Goal: Task Accomplishment & Management: Manage account settings

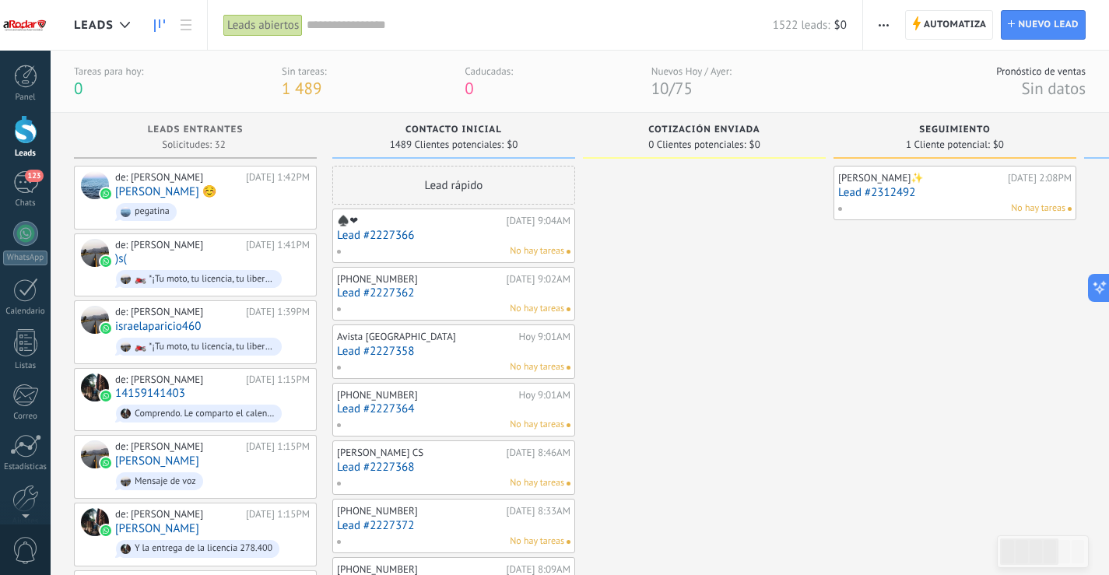
scroll to position [23, 0]
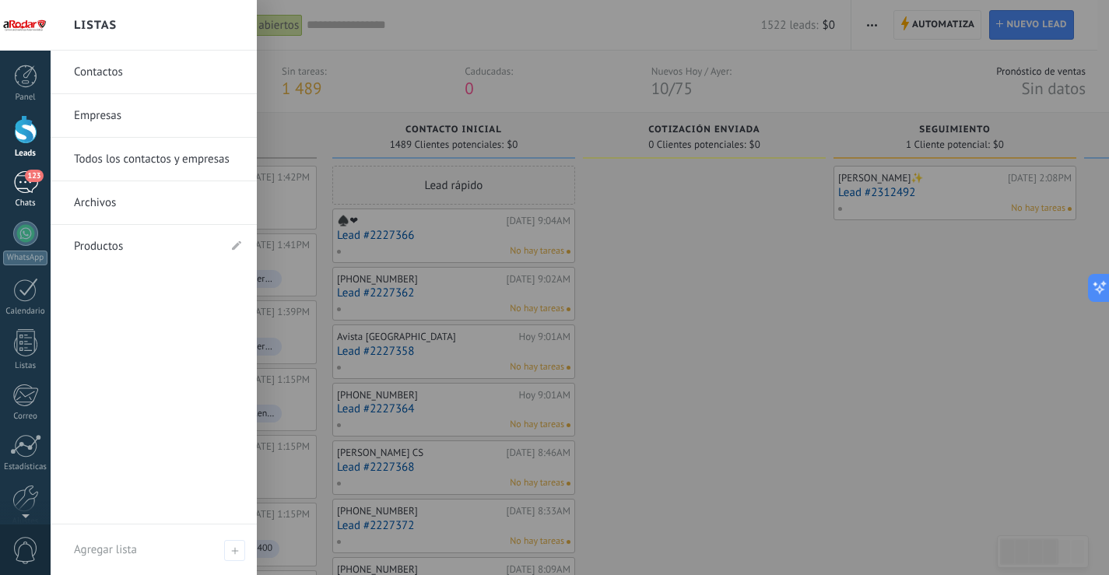
click at [24, 188] on div "123" at bounding box center [25, 182] width 25 height 23
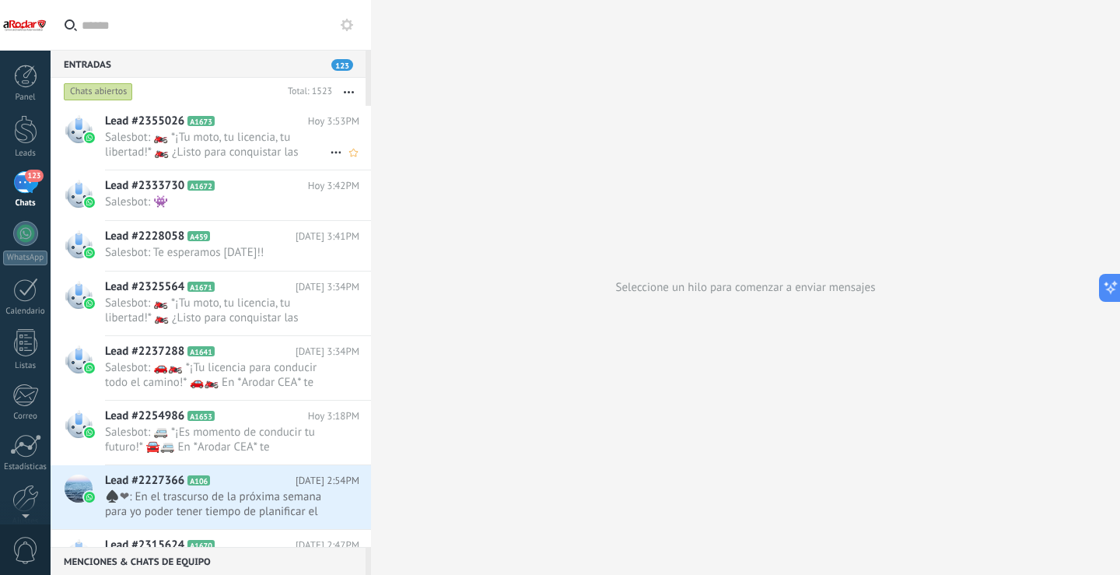
click at [266, 142] on span "Salesbot: 🏍️ *¡Tu moto, tu licencia, tu libertad!* 🏍️ ¿Listo para conquistar la…" at bounding box center [217, 145] width 225 height 30
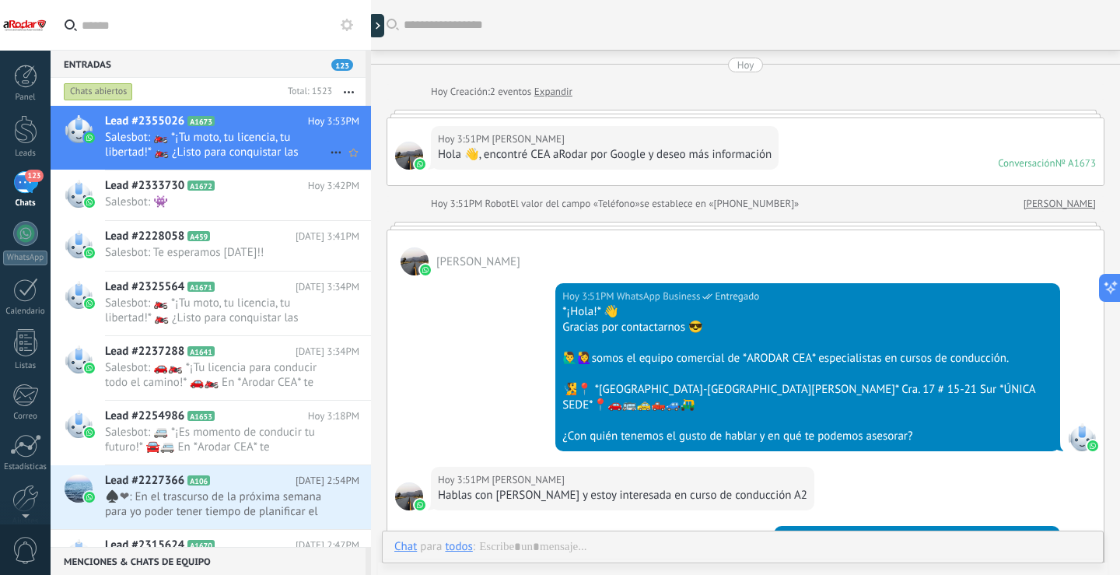
scroll to position [1069, 0]
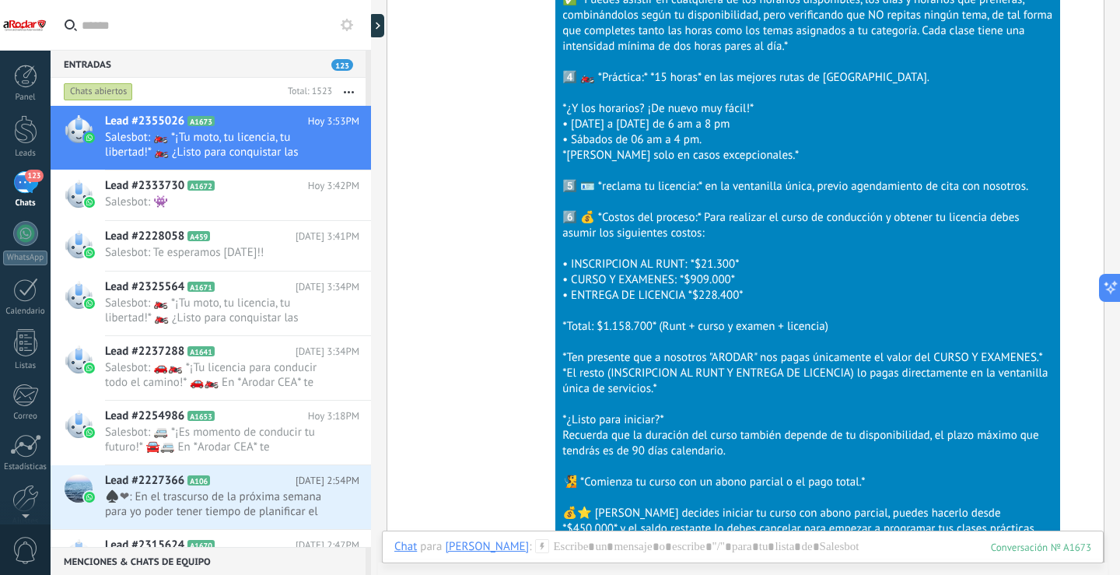
click at [350, 92] on icon "button" at bounding box center [349, 92] width 10 height 2
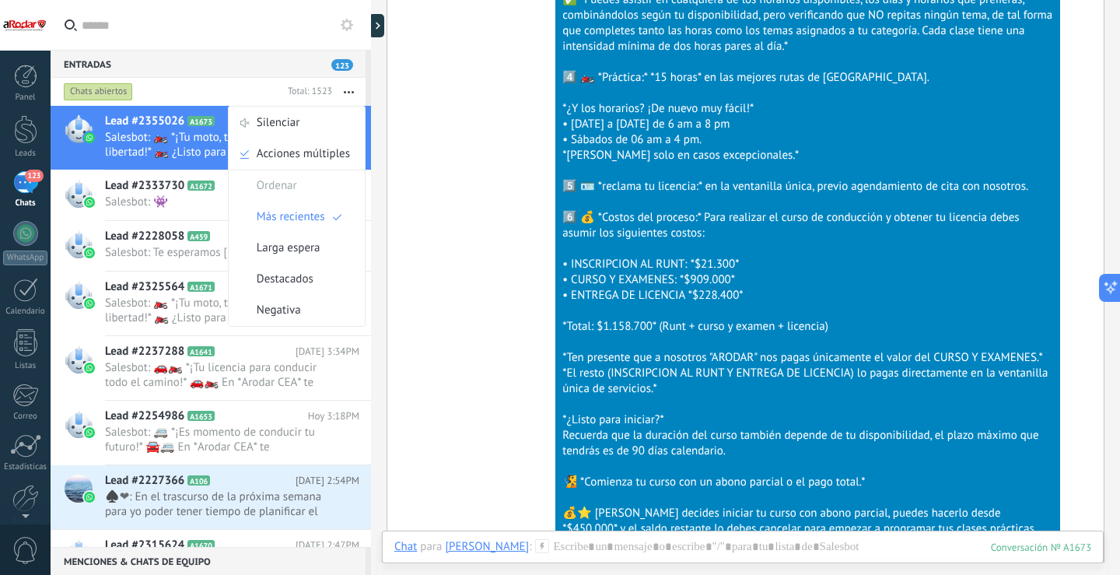
click at [350, 92] on icon "button" at bounding box center [349, 92] width 10 height 2
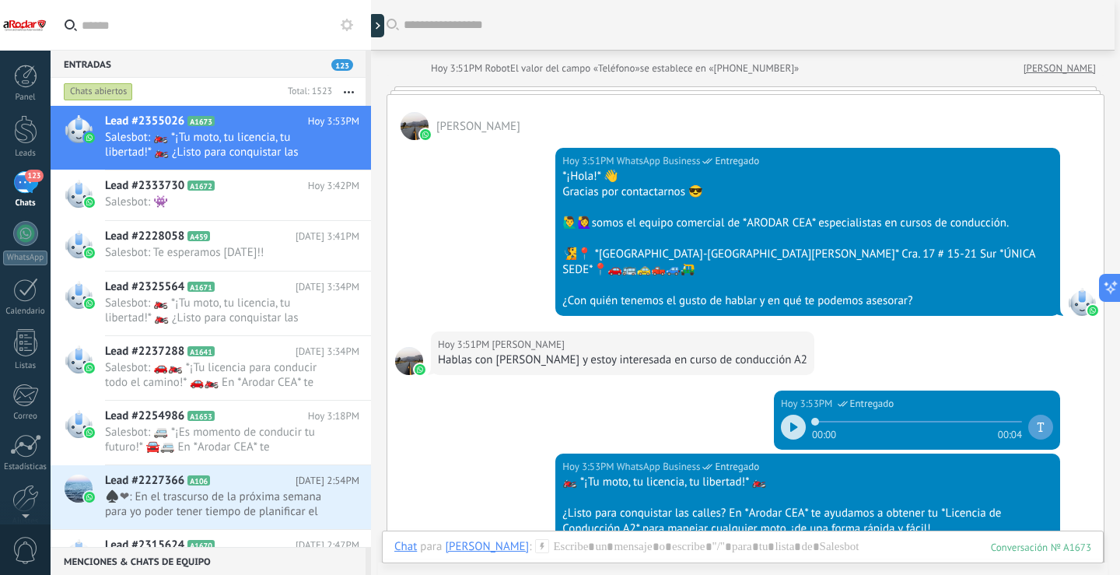
scroll to position [0, 0]
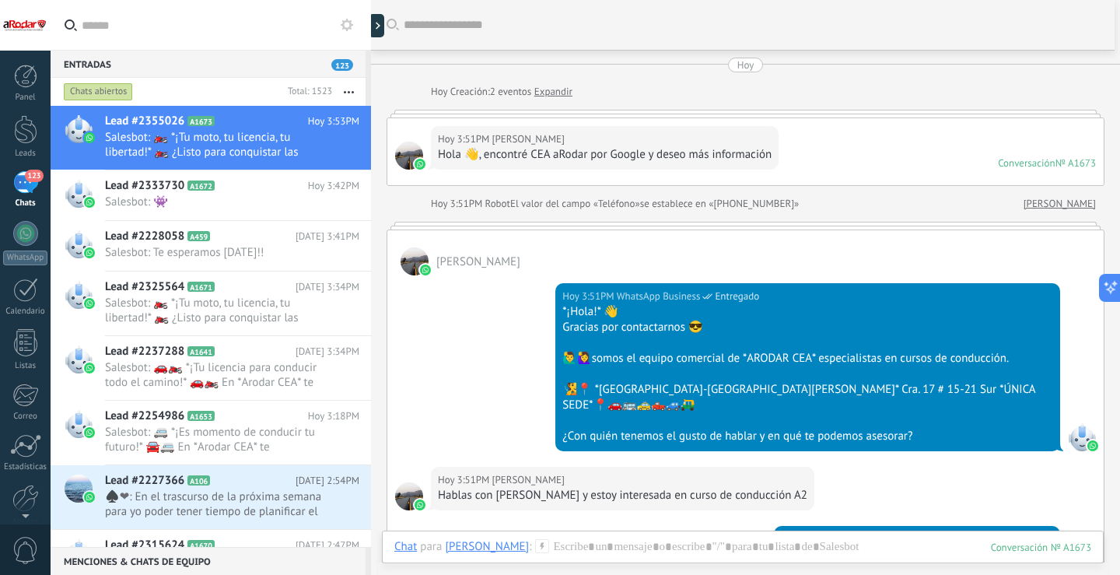
click at [19, 188] on div "123" at bounding box center [25, 182] width 25 height 23
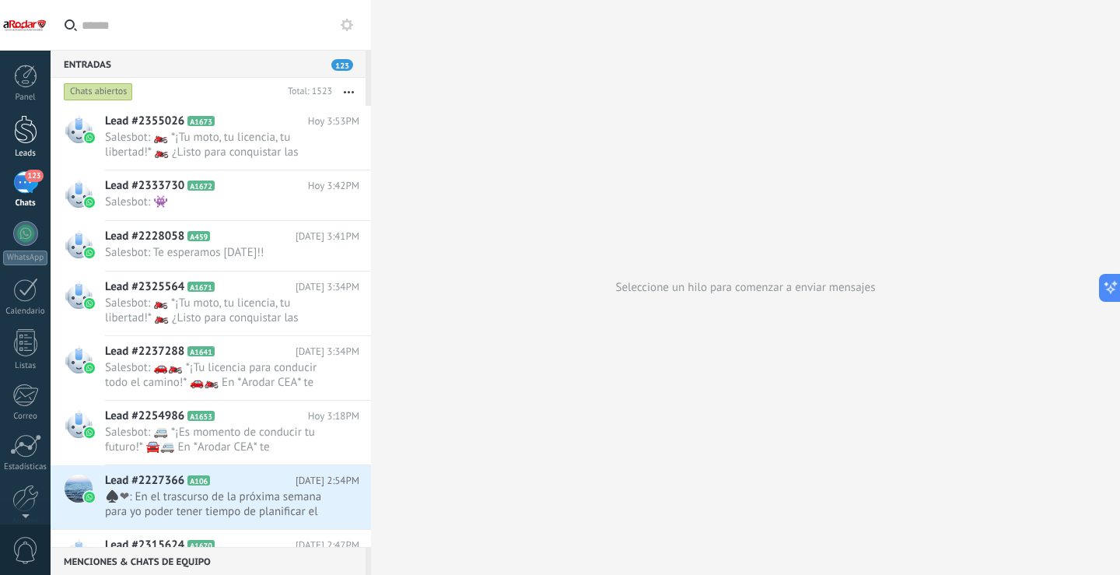
click at [37, 135] on link "Leads" at bounding box center [25, 137] width 51 height 44
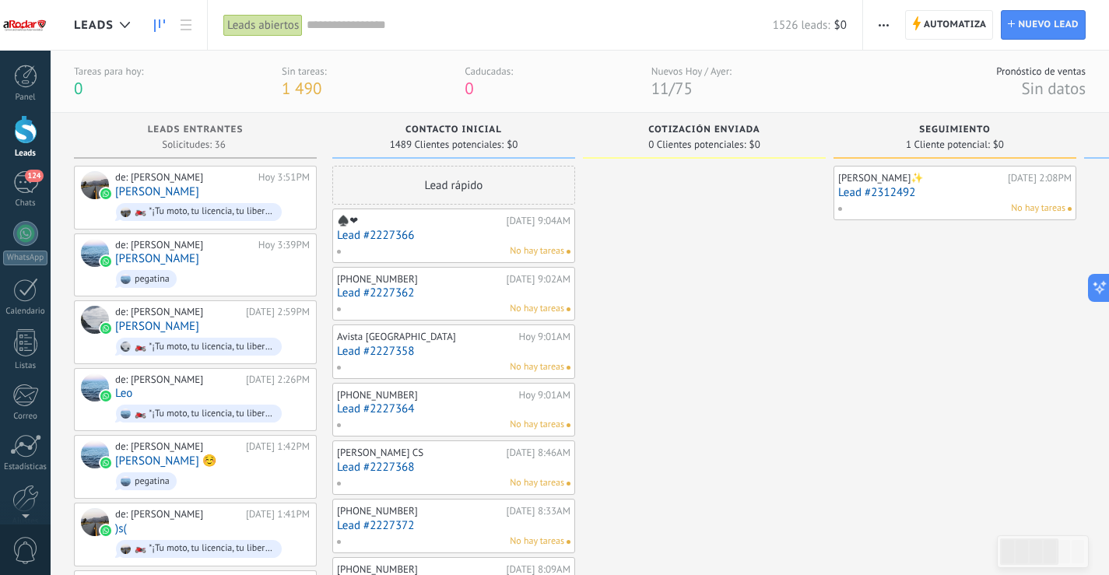
click at [424, 231] on link "Lead #2227366" at bounding box center [453, 235] width 233 height 13
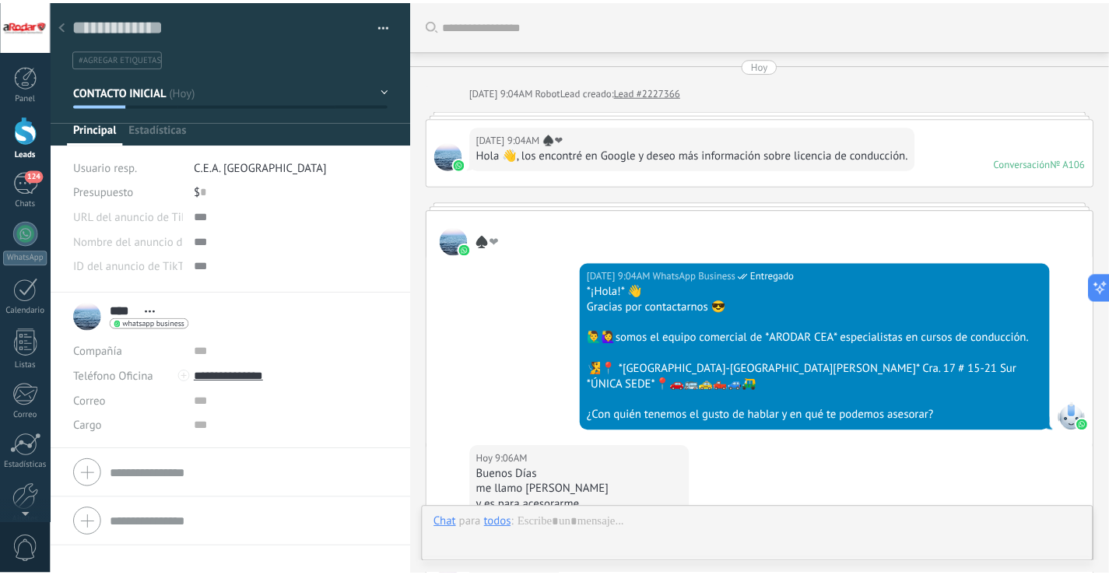
scroll to position [2415, 0]
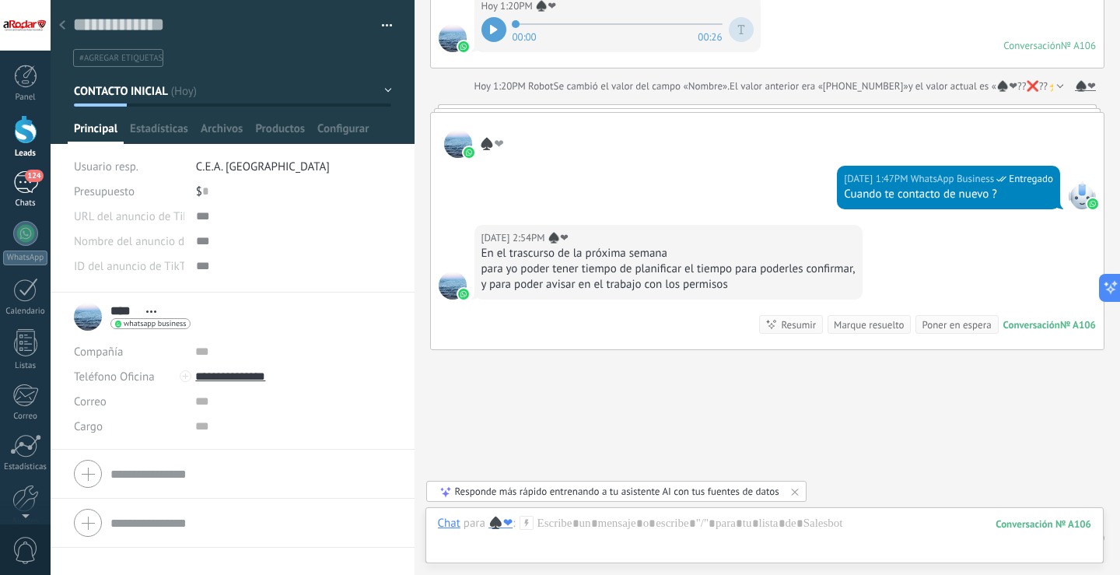
click at [16, 172] on div "124" at bounding box center [25, 182] width 25 height 23
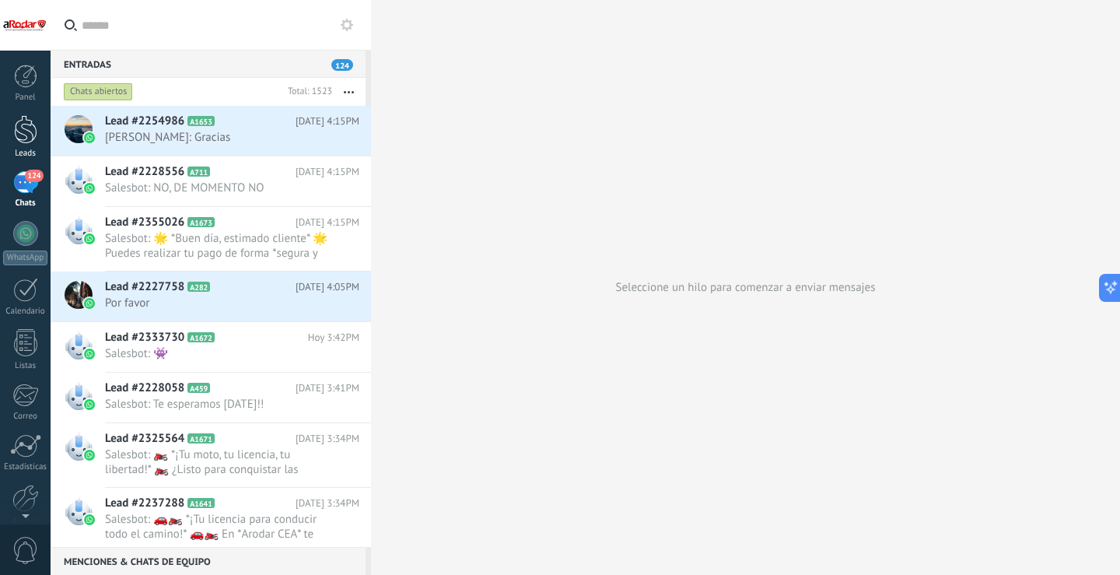
click at [39, 128] on link "Leads" at bounding box center [25, 137] width 51 height 44
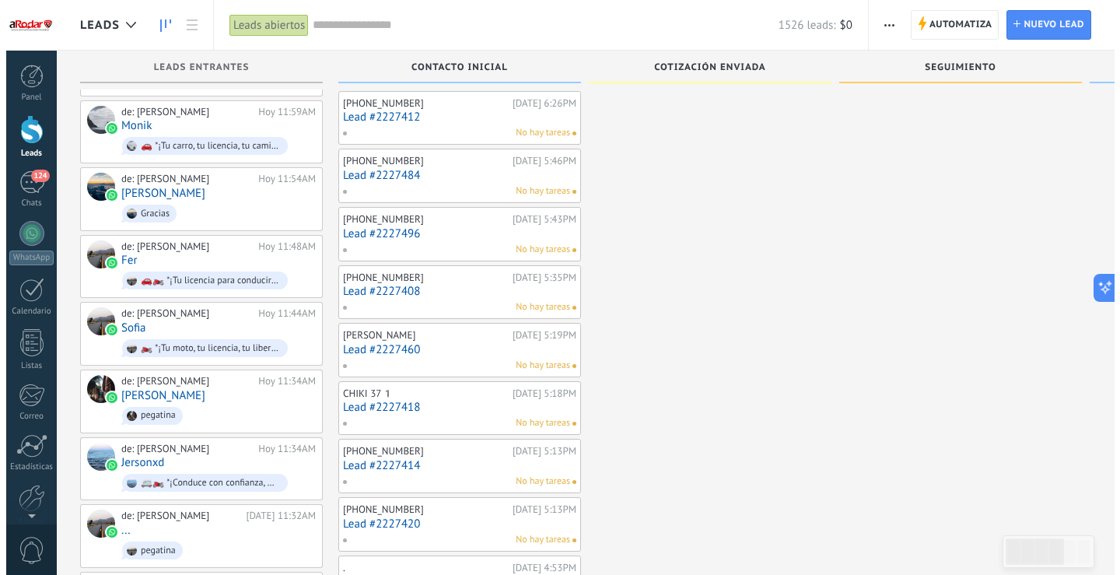
scroll to position [1237, 0]
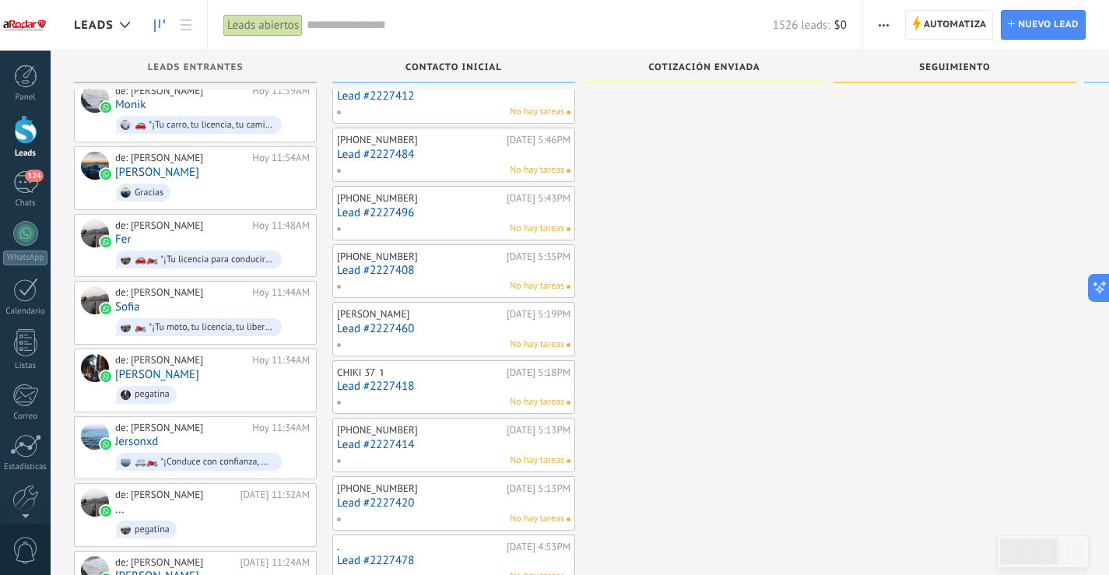
click at [442, 384] on link "Lead #2227418" at bounding box center [453, 386] width 233 height 13
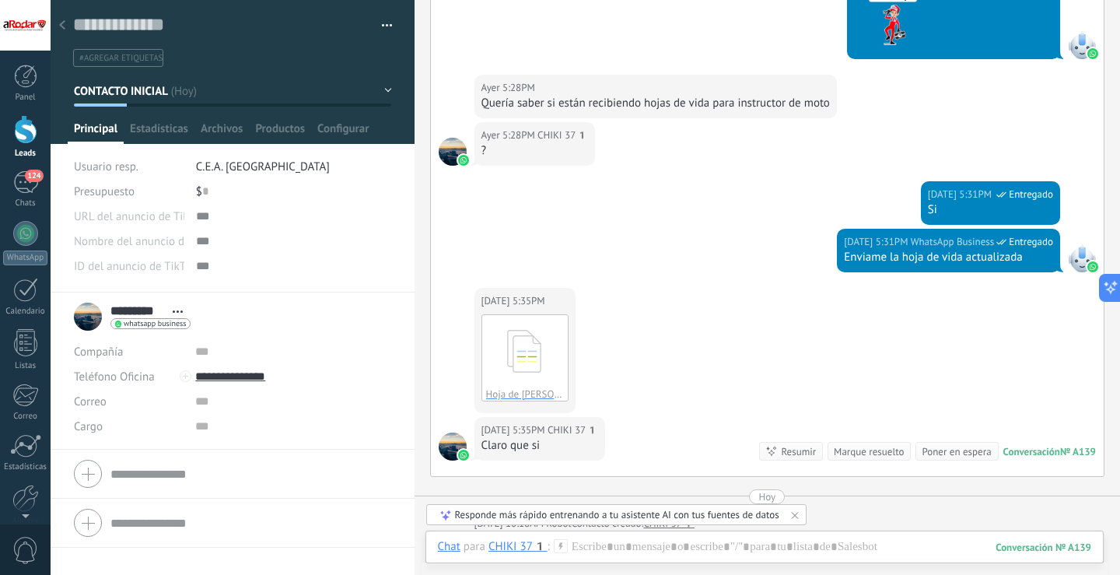
scroll to position [793, 0]
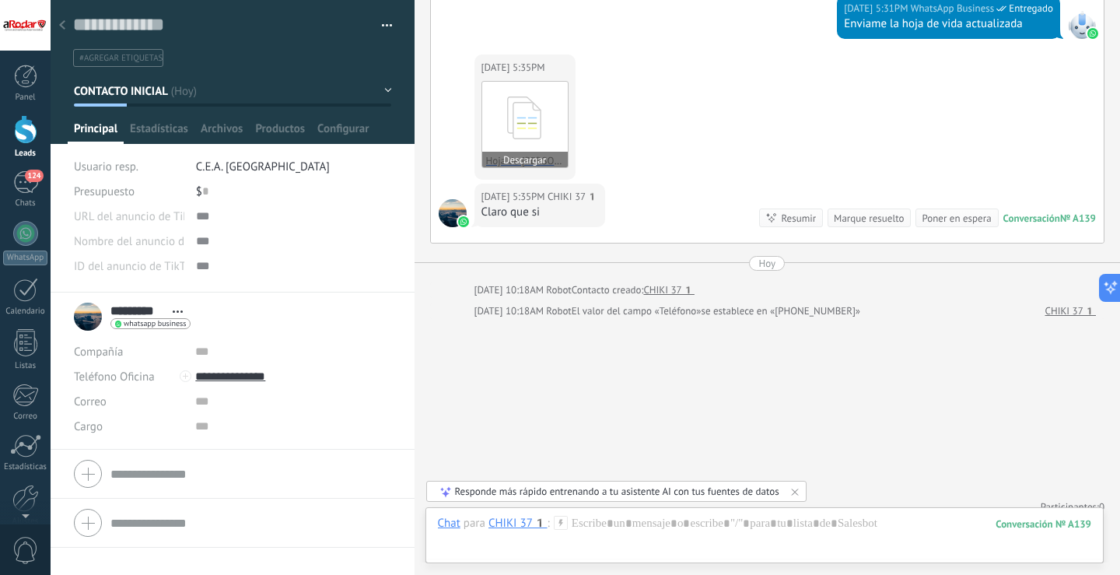
click at [542, 111] on icon at bounding box center [525, 118] width 61 height 65
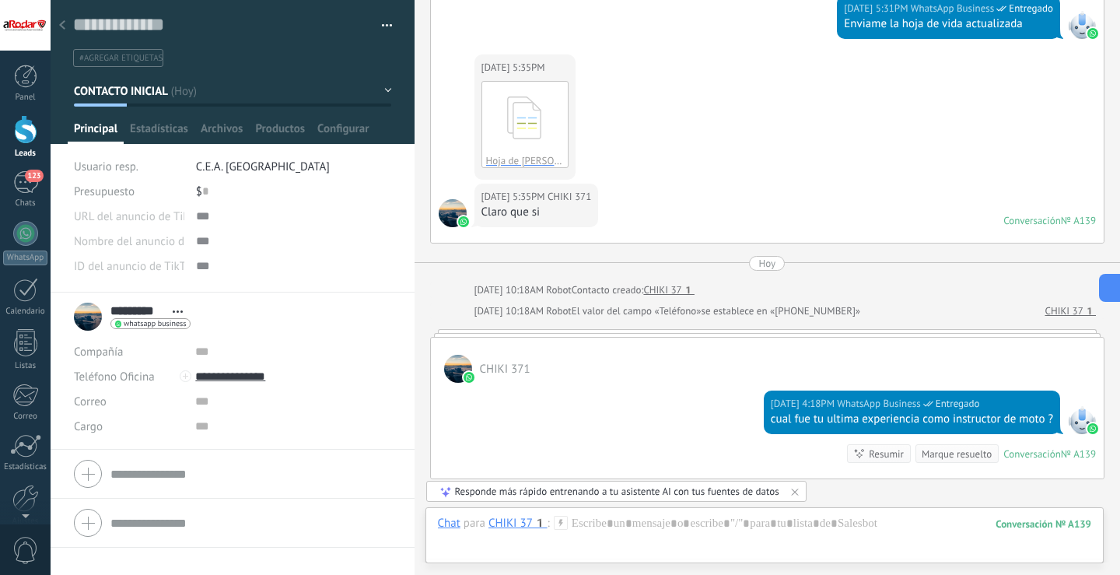
scroll to position [783, 0]
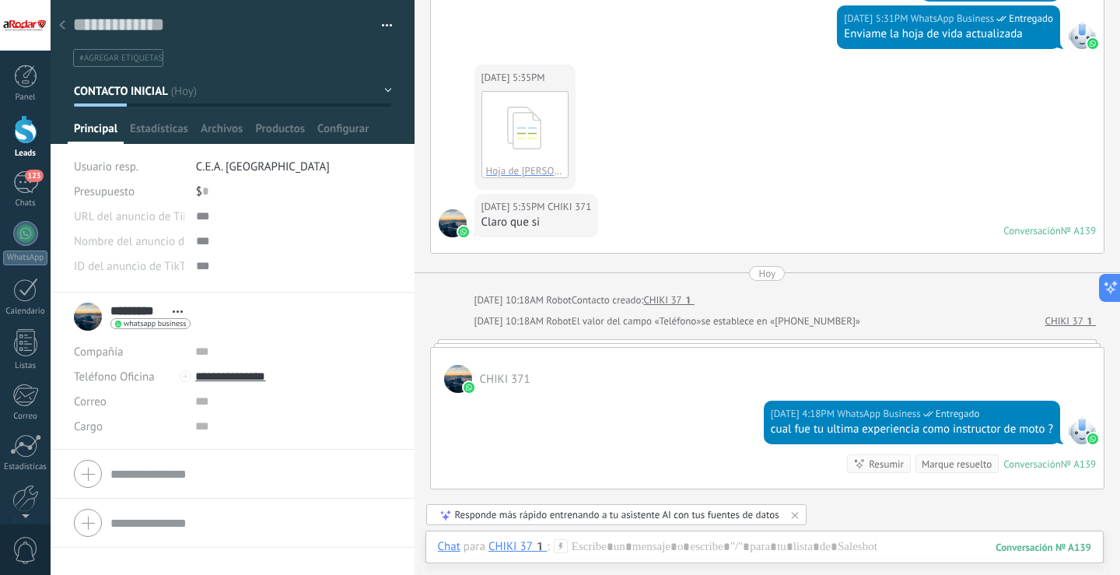
click at [65, 26] on div at bounding box center [62, 26] width 22 height 30
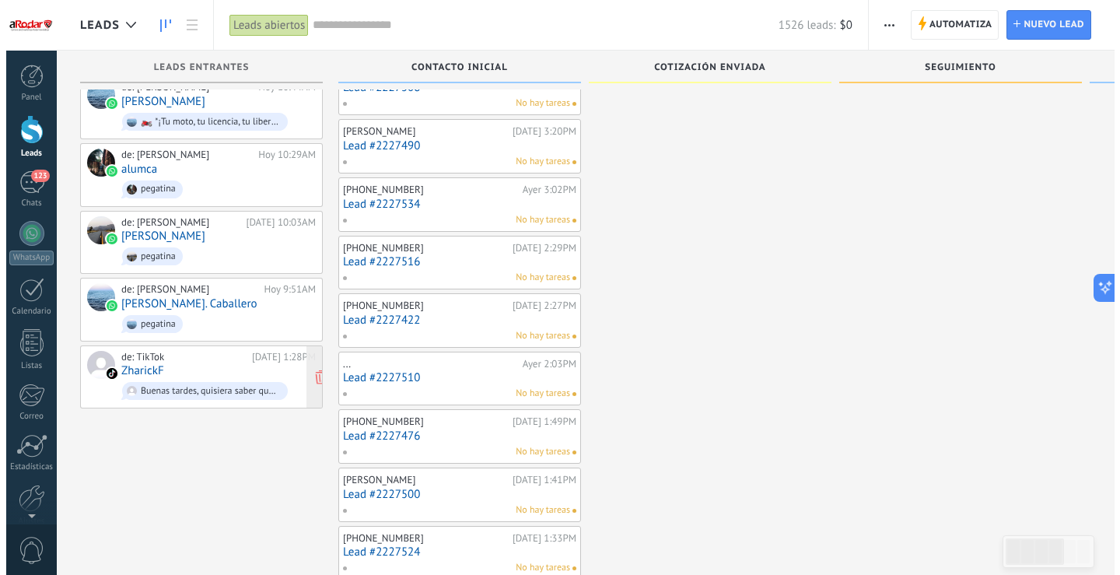
scroll to position [2116, 0]
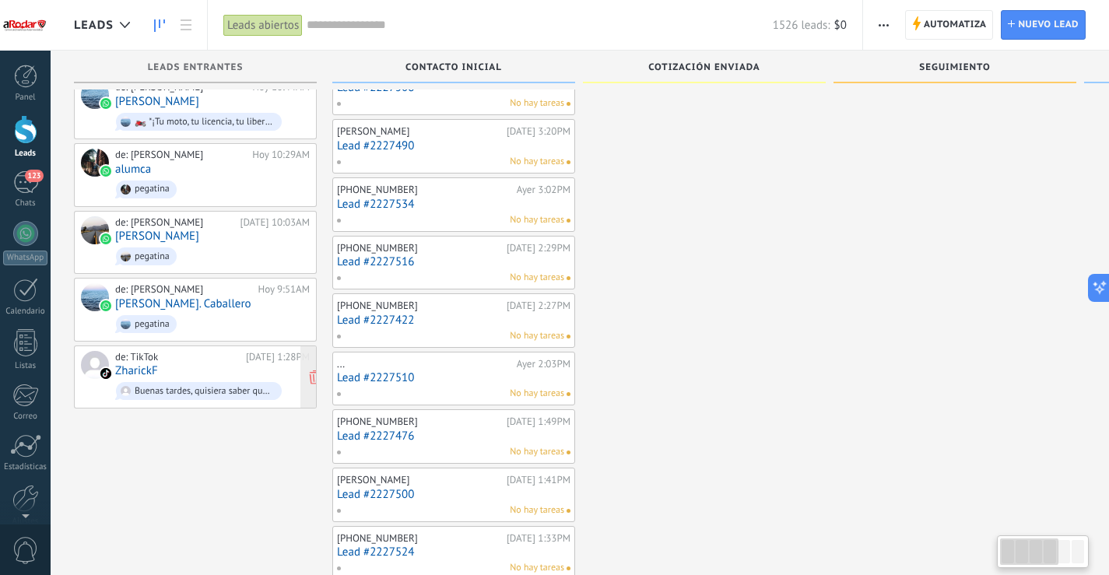
click at [200, 351] on div "de: TikTok [DATE] 1:28PM ZharickF Buenas tardes, quisiera saber qué precio tien…" at bounding box center [212, 377] width 195 height 53
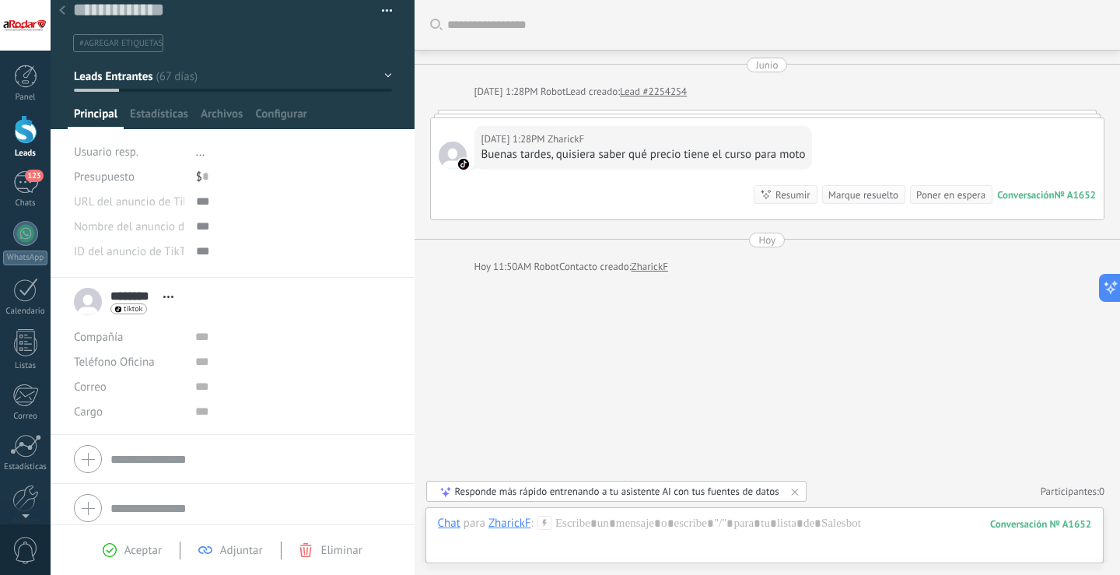
scroll to position [23, 0]
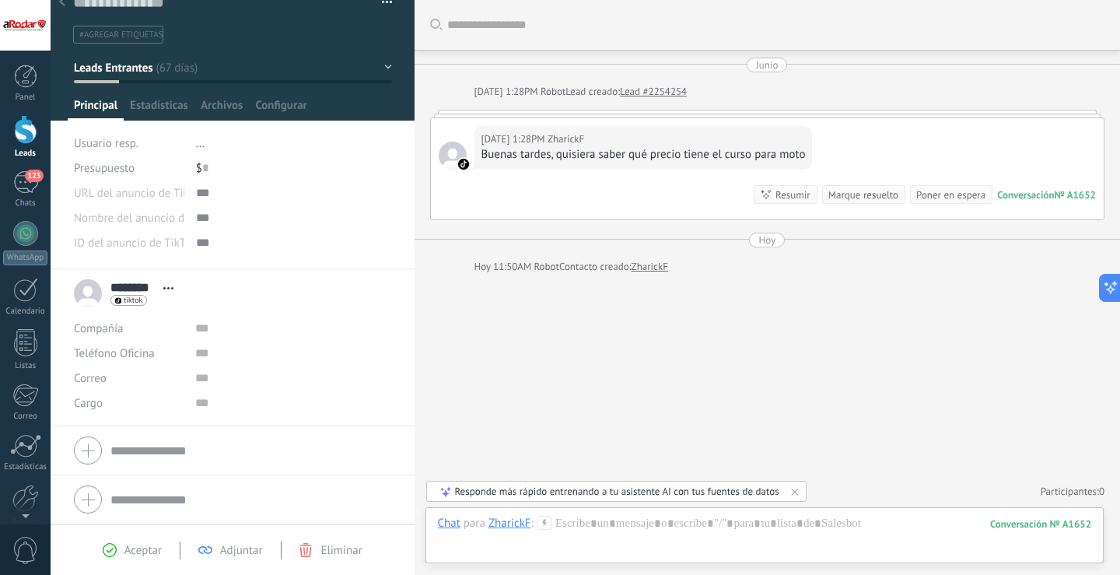
click at [149, 287] on input "********" at bounding box center [132, 287] width 45 height 16
click at [89, 293] on div "******** ZharickF ******** ZharickF Apellido Abrir detalle Copie el nombre Desa…" at bounding box center [232, 293] width 317 height 39
click at [168, 289] on span "Abrir detalle Copie el nombre Desatar Contacto principal" at bounding box center [169, 288] width 26 height 12
click at [226, 310] on link "Abrir detalle" at bounding box center [217, 308] width 62 height 15
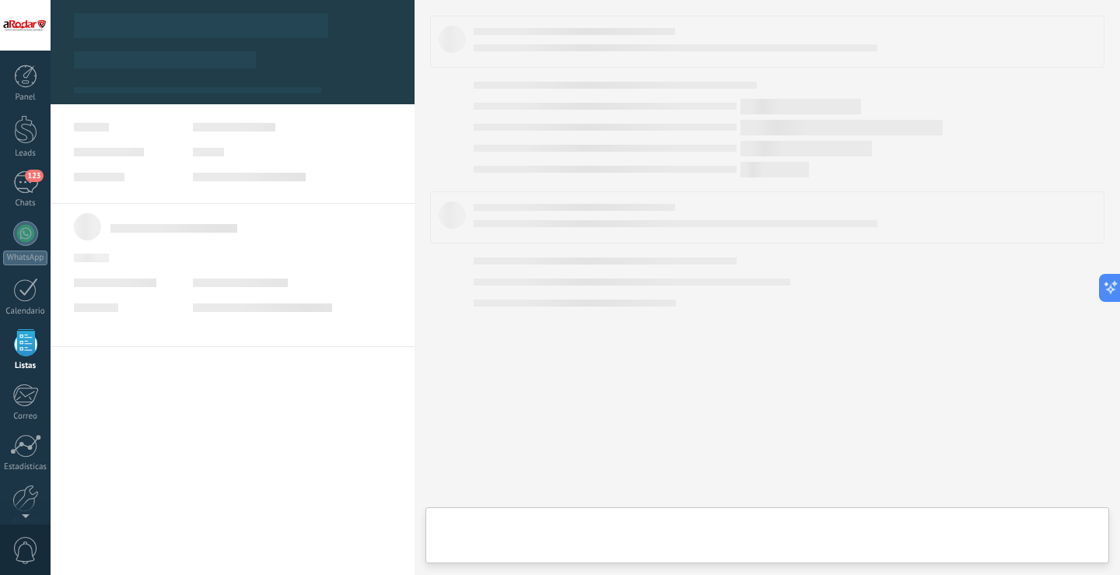
scroll to position [40, 0]
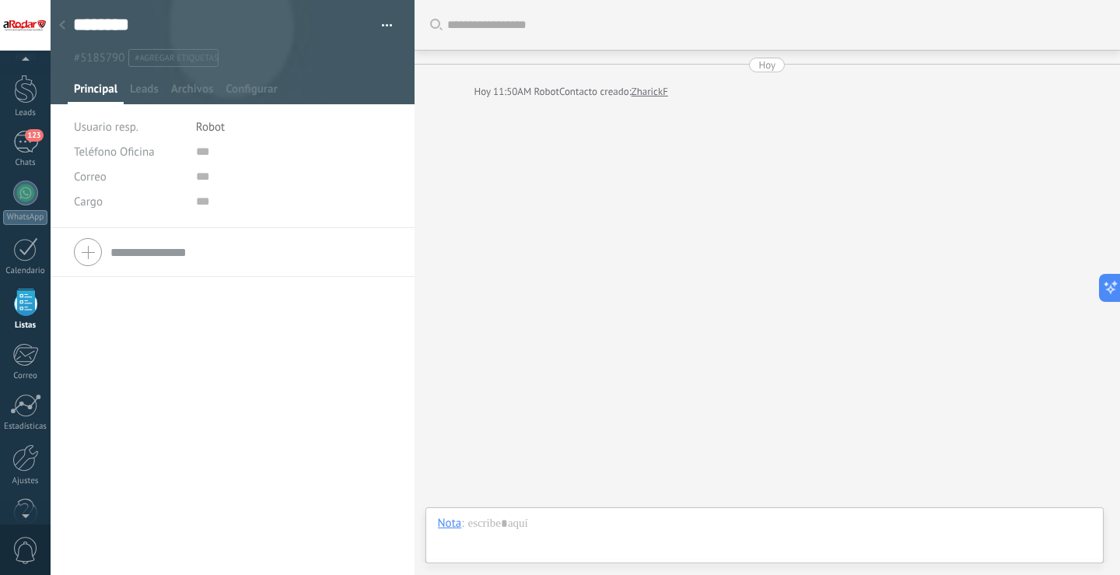
click at [59, 23] on icon at bounding box center [62, 24] width 6 height 9
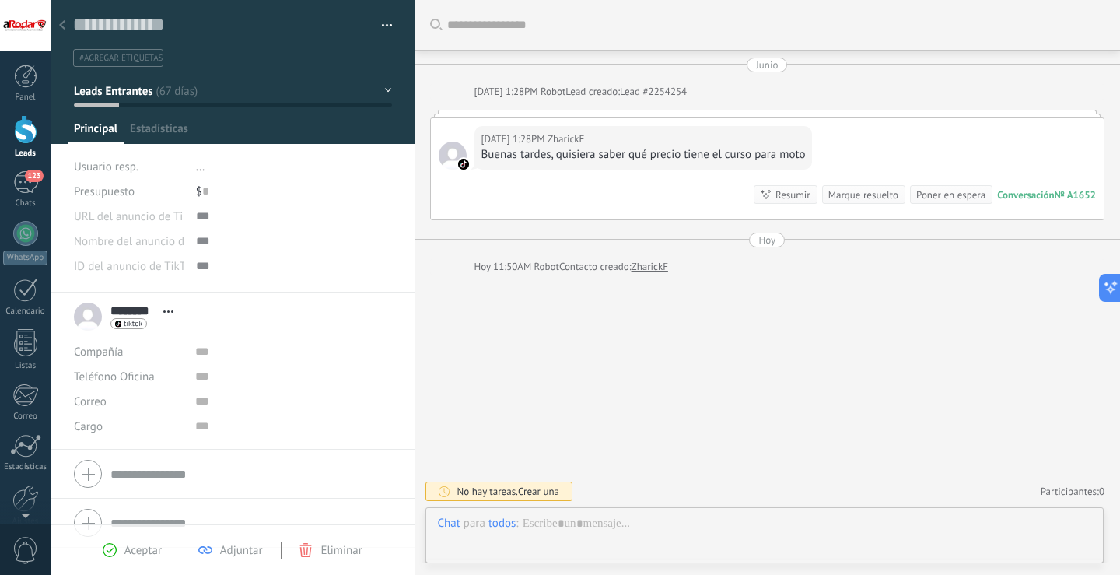
scroll to position [23, 0]
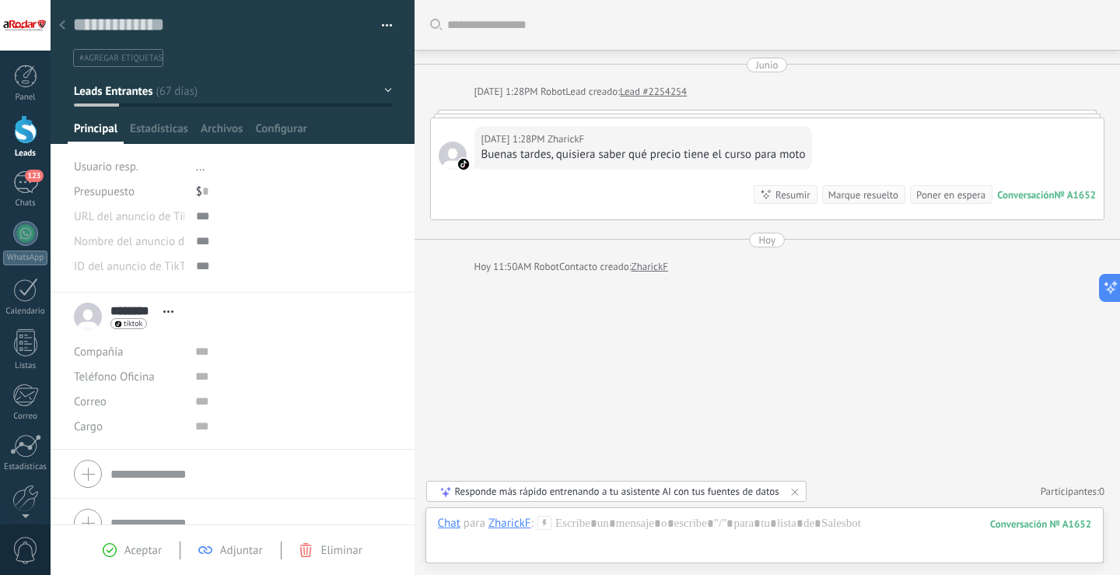
click at [68, 21] on div at bounding box center [62, 26] width 22 height 30
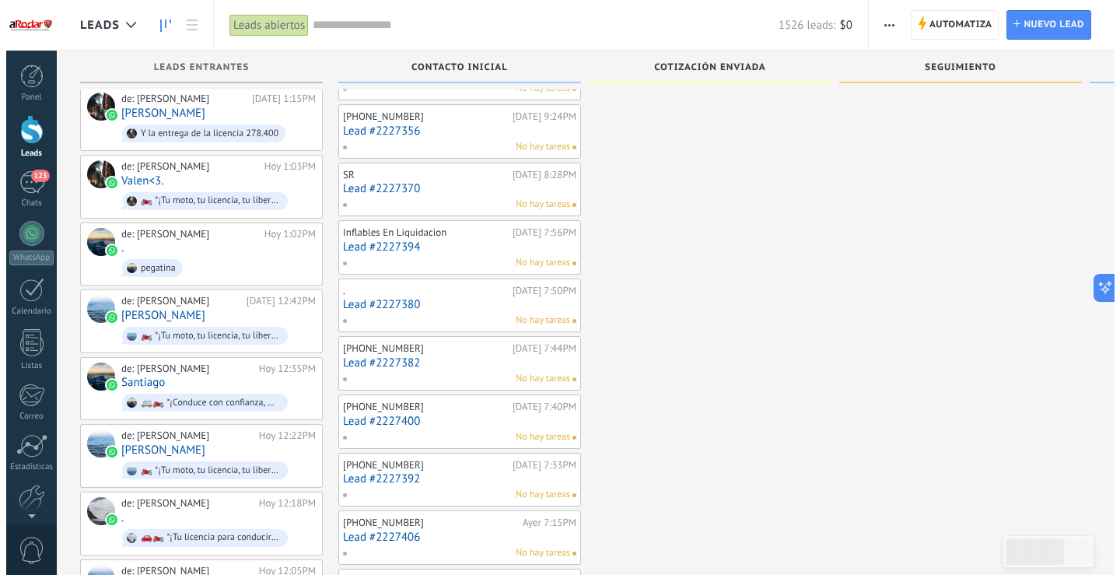
scroll to position [700, 0]
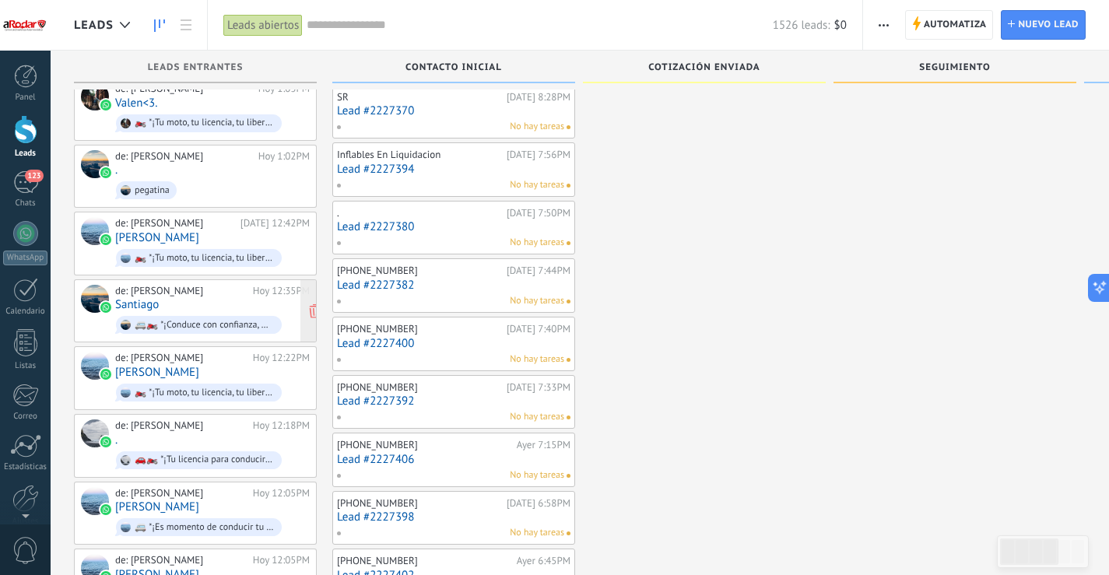
click at [205, 294] on div "de: [PERSON_NAME][DATE] 12:35PM [PERSON_NAME] 🚐🏍️ *¡Conduce con confianza, mane…" at bounding box center [212, 311] width 195 height 53
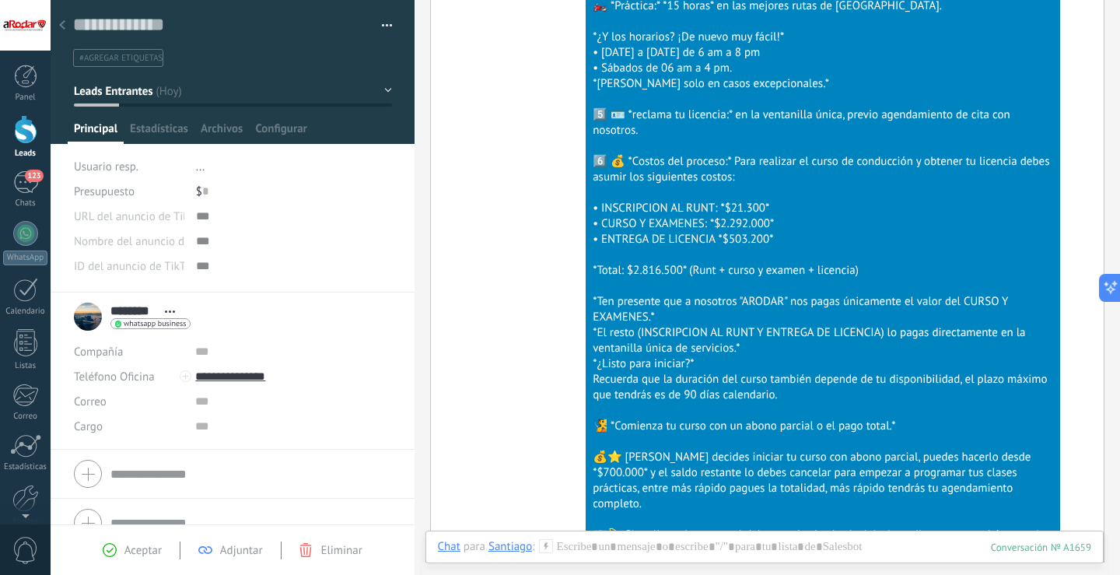
scroll to position [1339, 0]
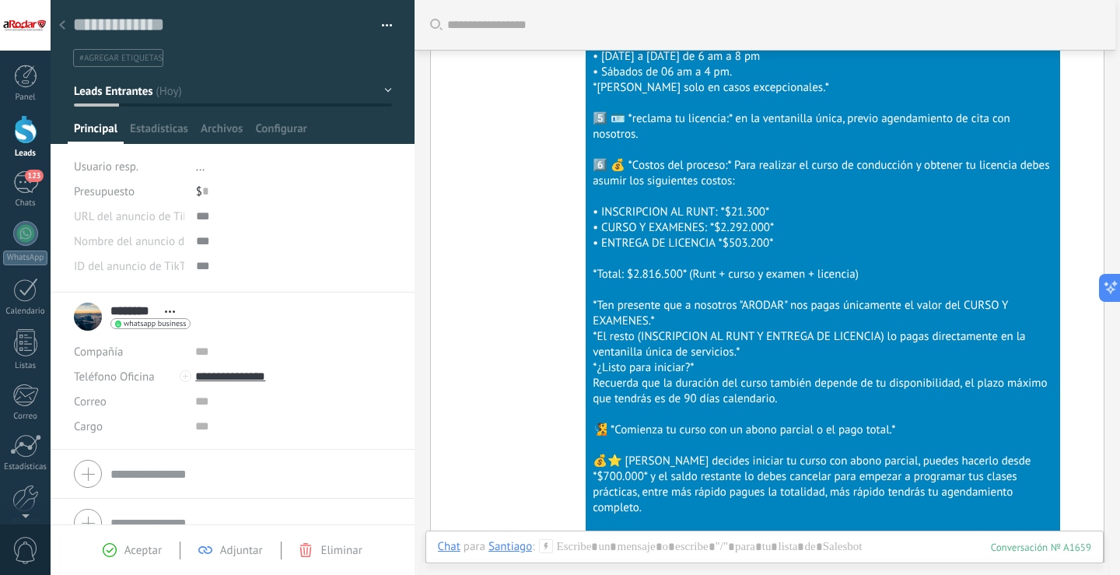
click at [64, 24] on icon at bounding box center [62, 24] width 6 height 9
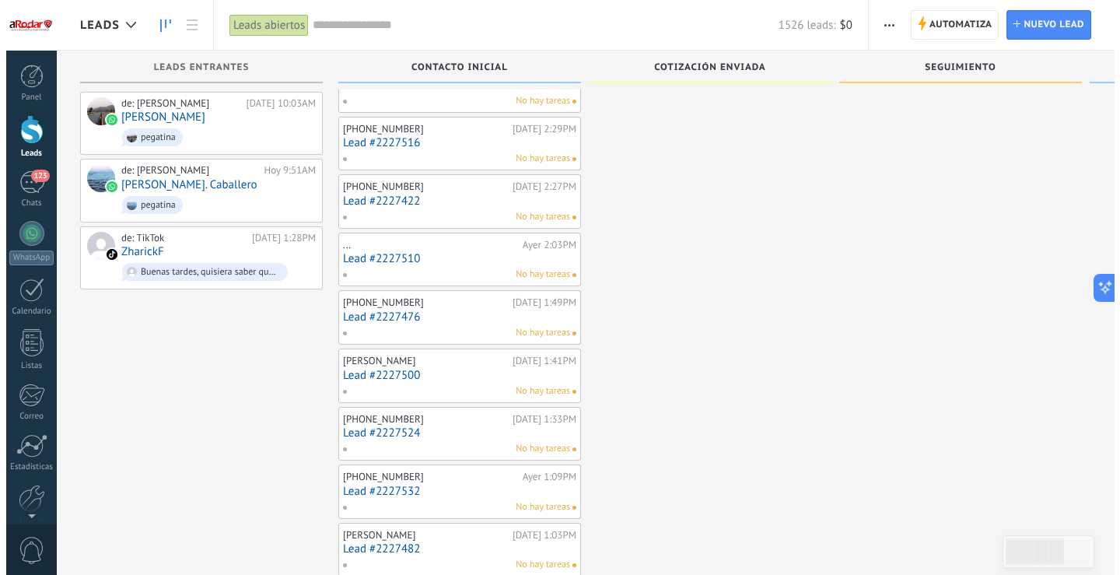
scroll to position [2178, 0]
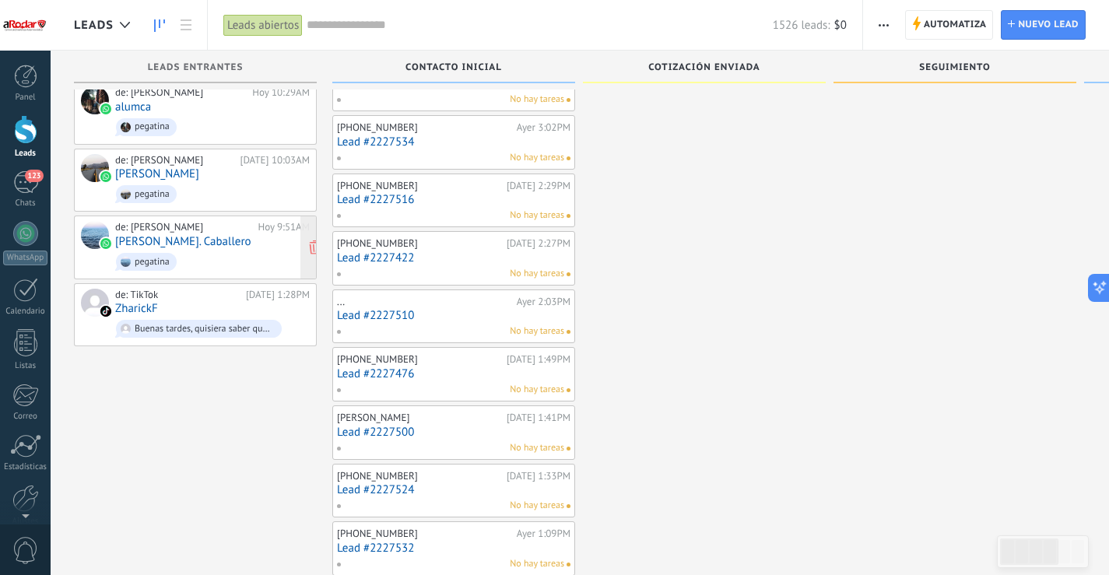
click at [205, 250] on span "pegatina" at bounding box center [212, 262] width 195 height 24
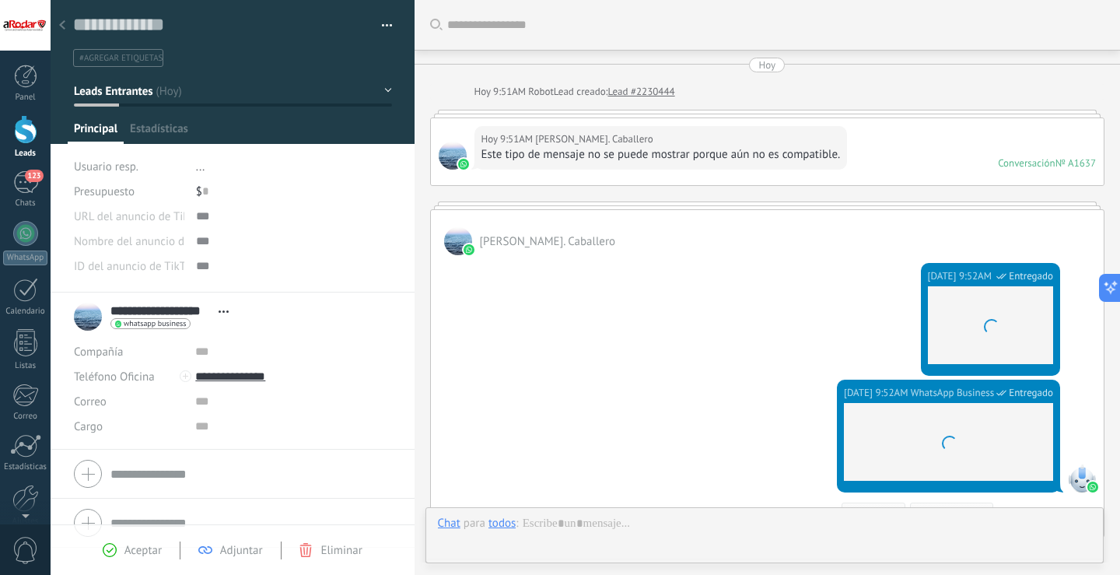
scroll to position [281, 0]
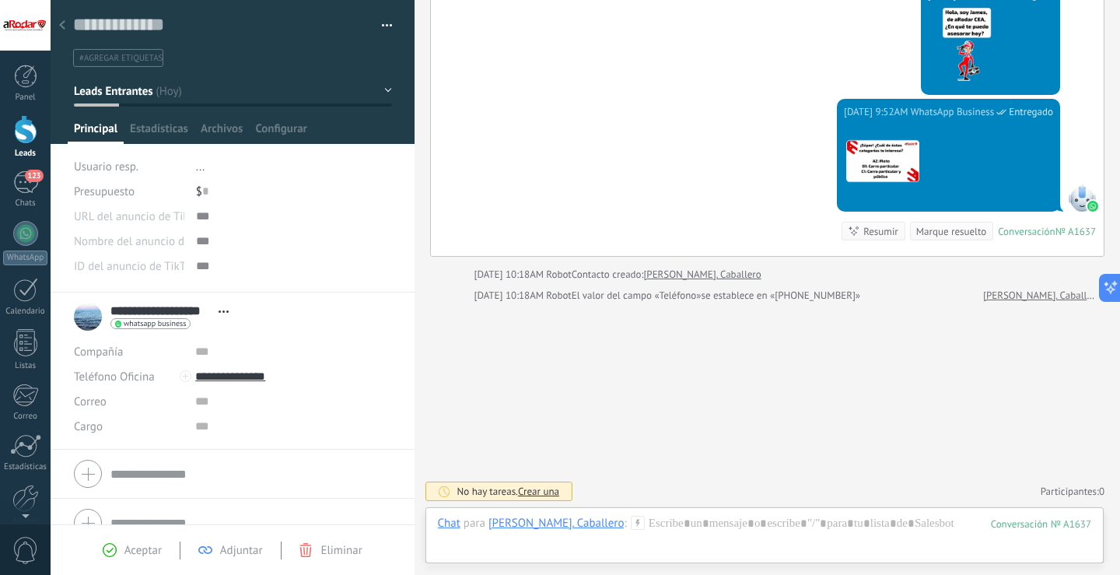
click at [67, 18] on div at bounding box center [62, 26] width 22 height 30
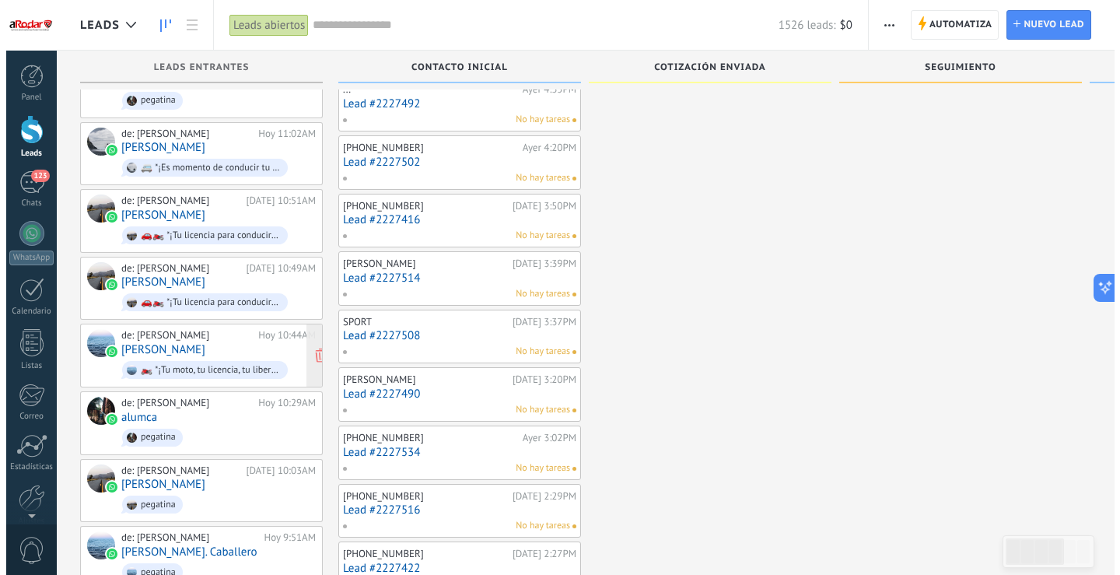
scroll to position [1867, 0]
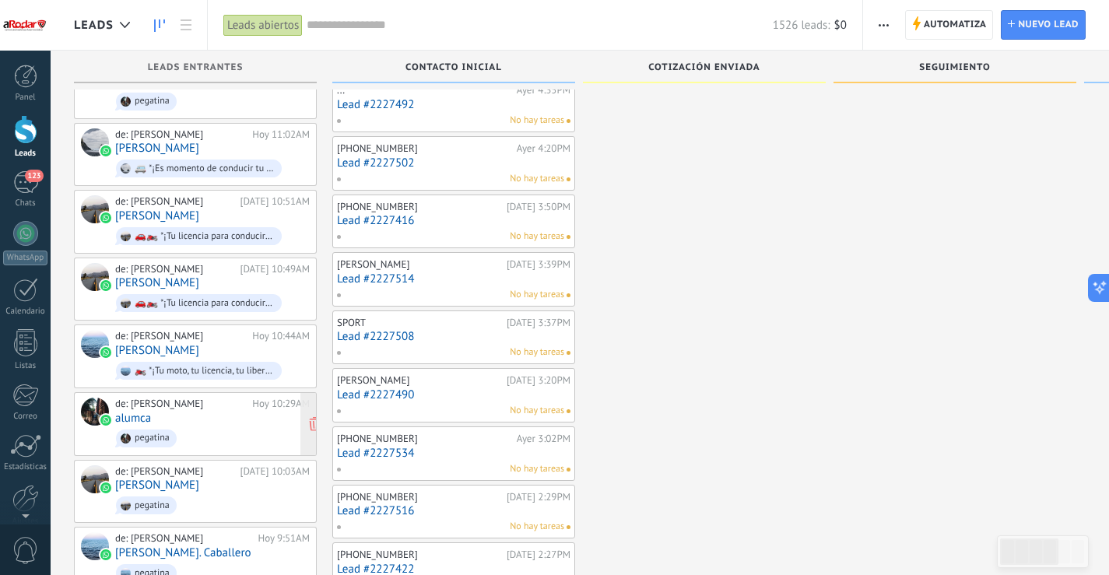
click at [194, 398] on div "de: [PERSON_NAME] [DATE] 10:29AM alumca pegatina" at bounding box center [212, 424] width 195 height 53
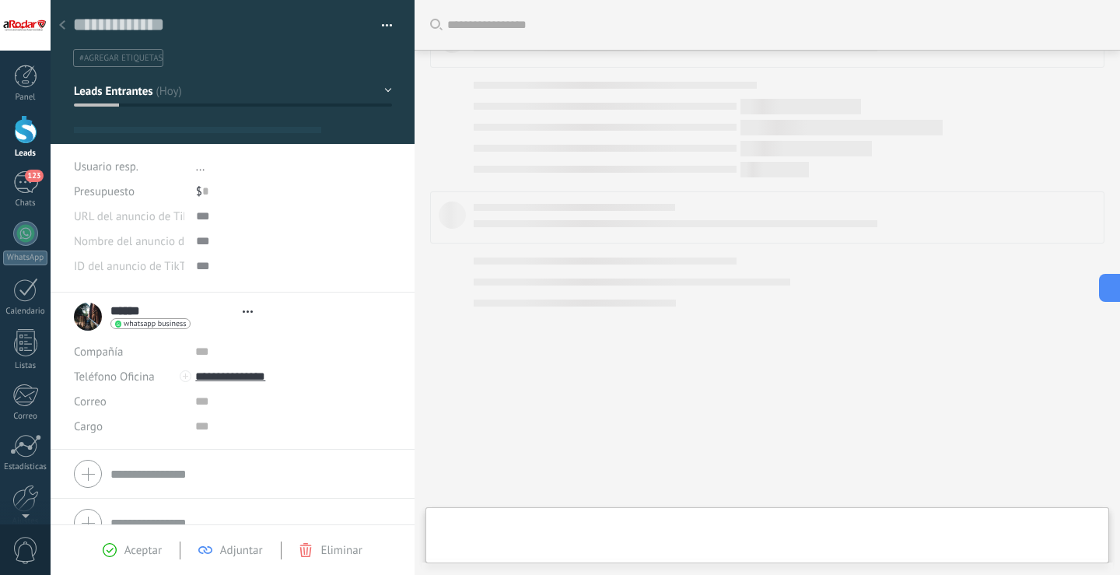
type textarea "**********"
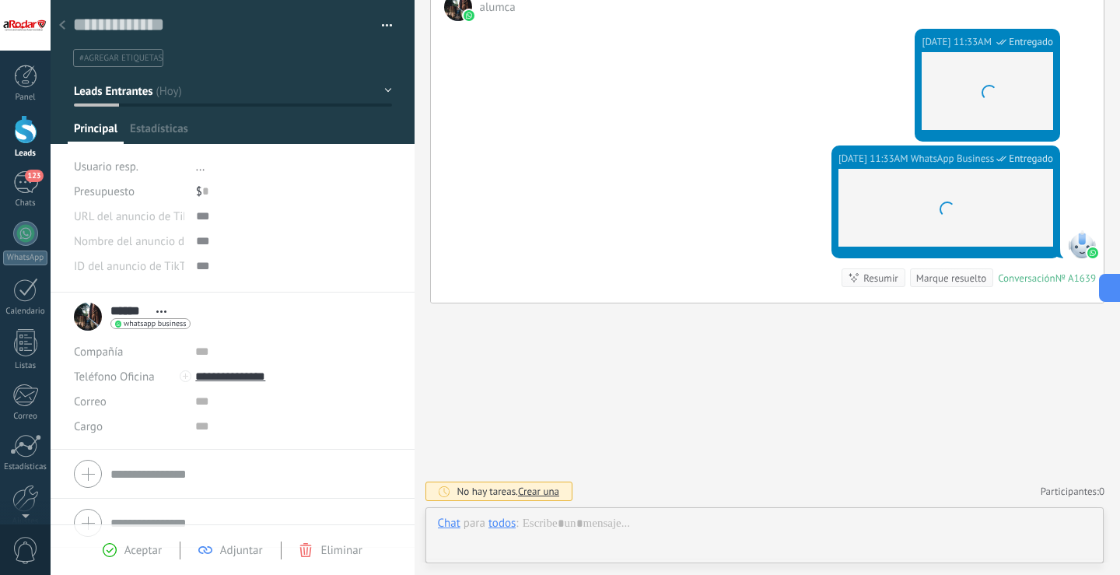
scroll to position [23, 0]
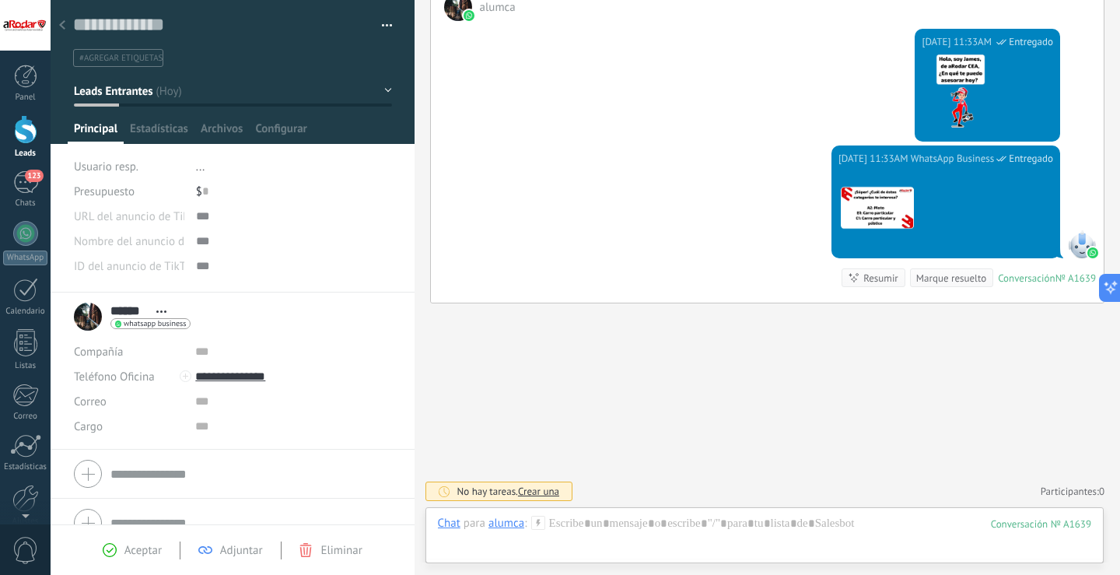
click at [63, 25] on icon at bounding box center [62, 24] width 6 height 9
